Goal: Communication & Community: Answer question/provide support

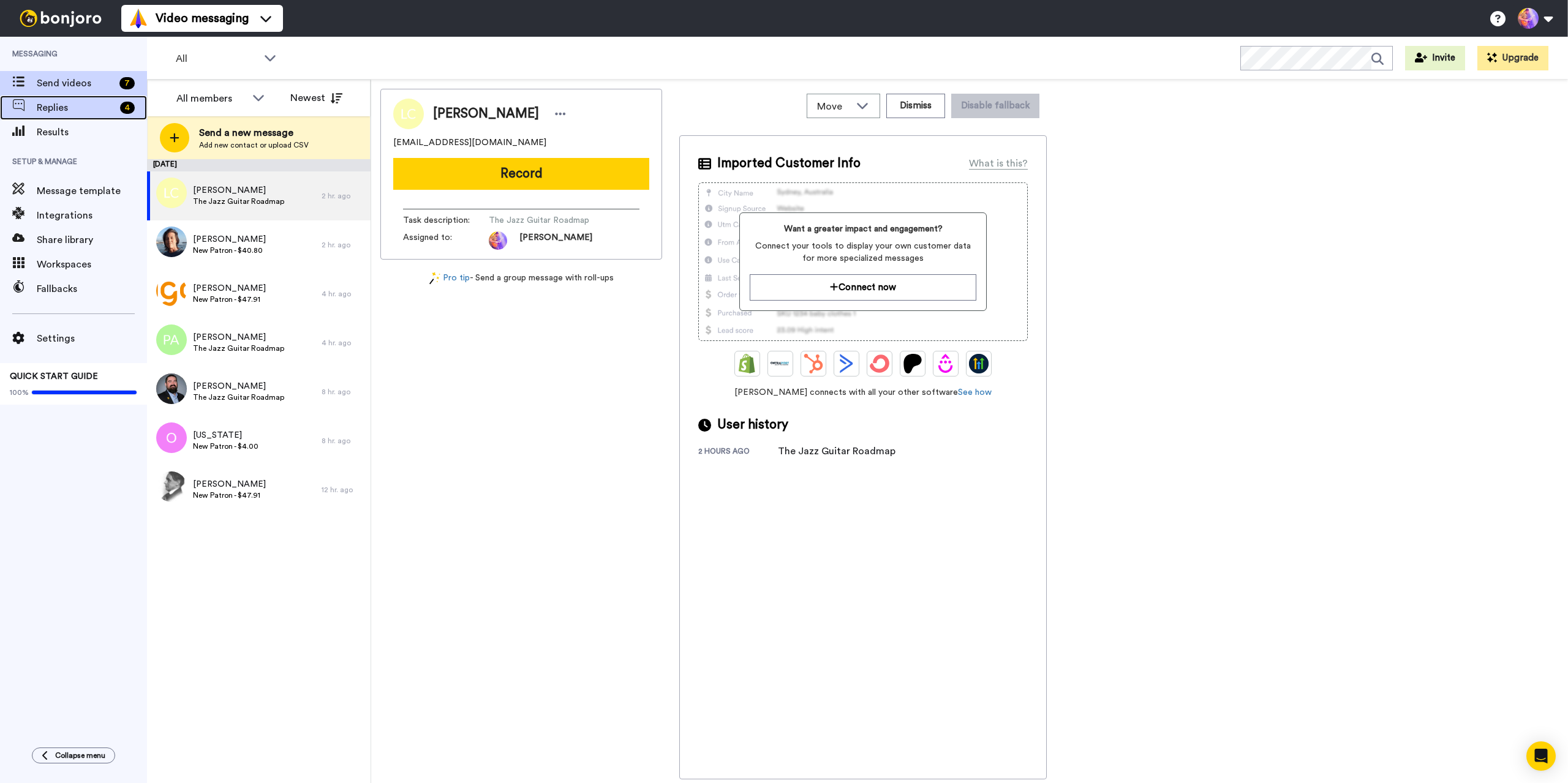
click at [48, 103] on span "Replies" at bounding box center [76, 107] width 78 height 15
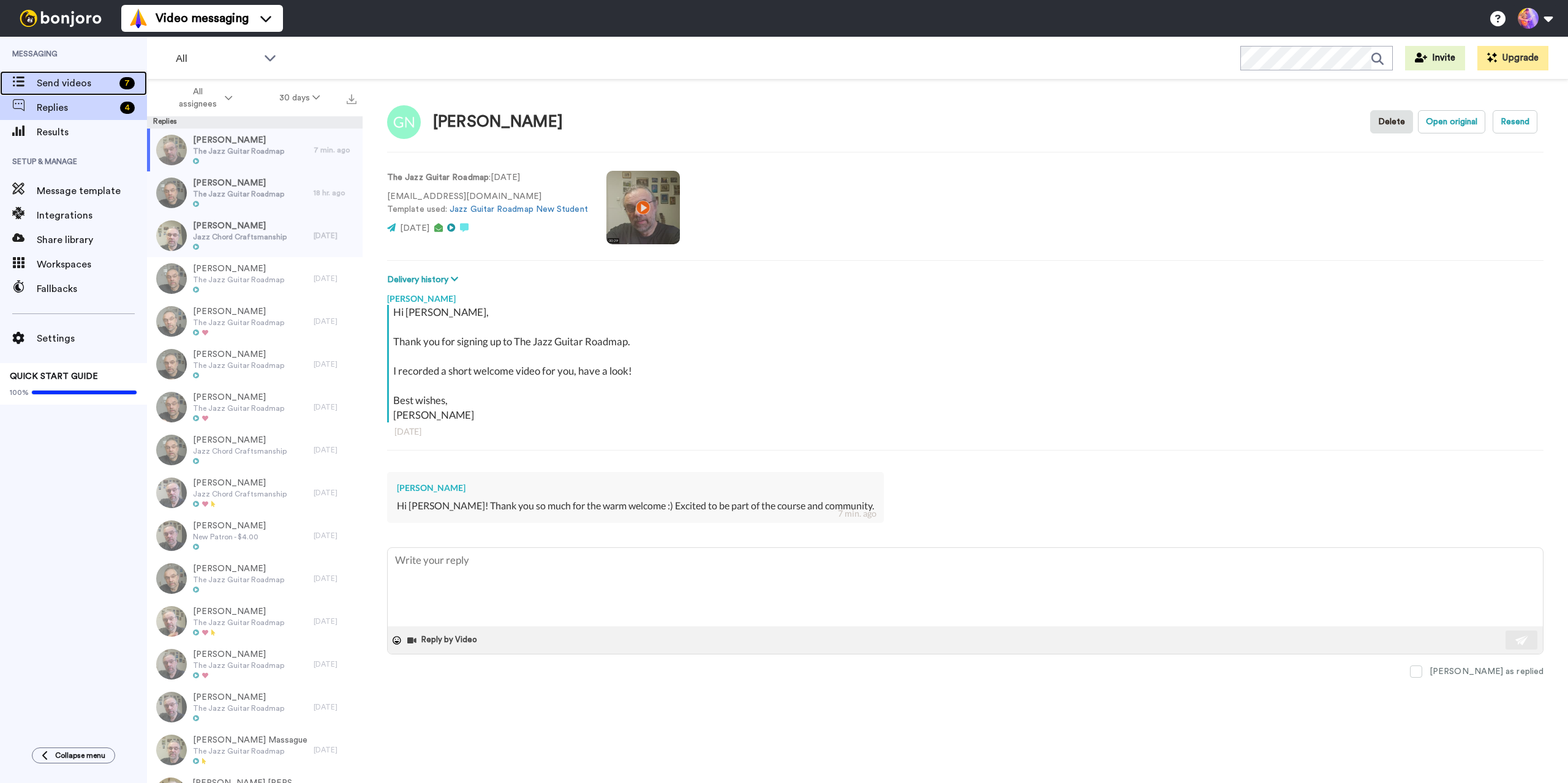
click at [80, 89] on span "Send videos" at bounding box center [76, 83] width 78 height 15
